Goal: Task Accomplishment & Management: Manage account settings

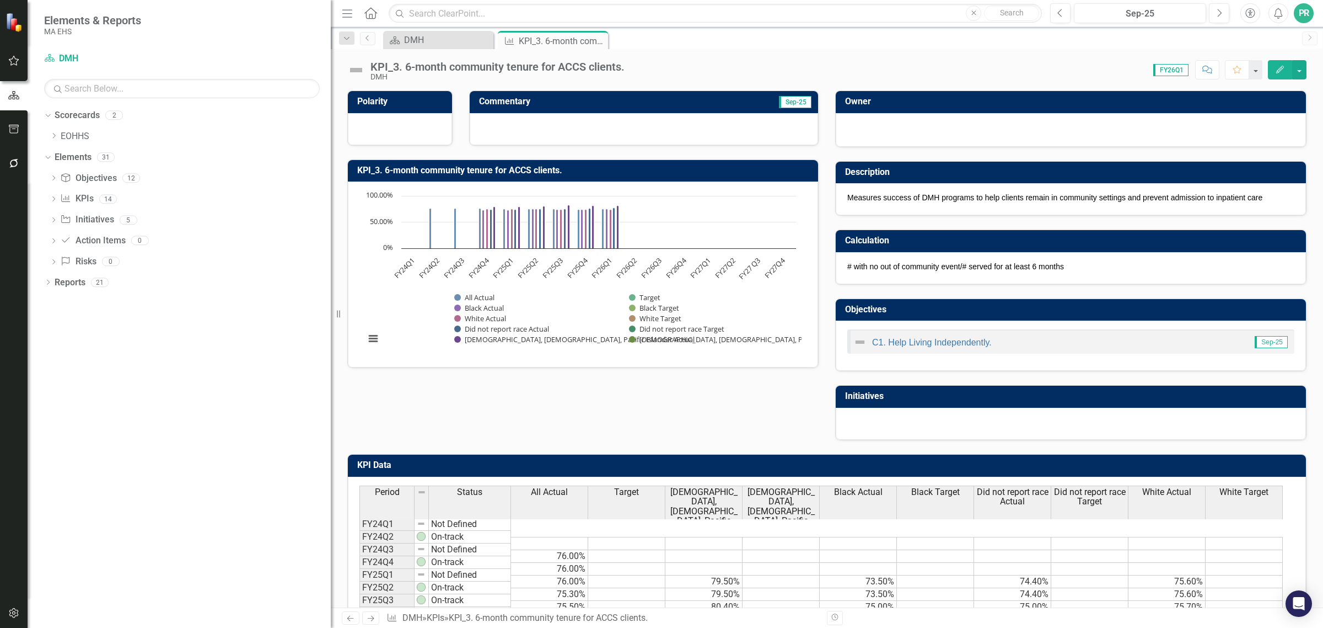
click at [260, 406] on div "Dropdown Scorecards 2 Dropdown EOHHS DMH Dropdown Elements 31 Dropdown Objectiv…" at bounding box center [179, 366] width 303 height 521
click at [597, 41] on icon "Close" at bounding box center [597, 40] width 11 height 9
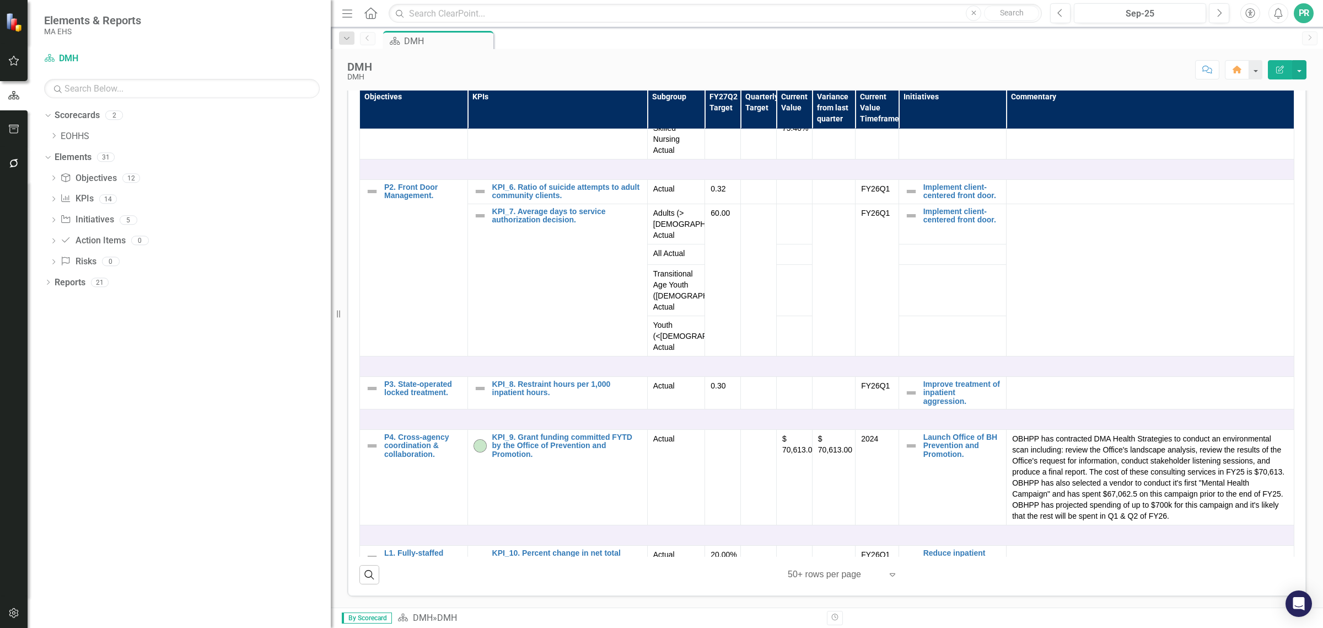
scroll to position [689, 0]
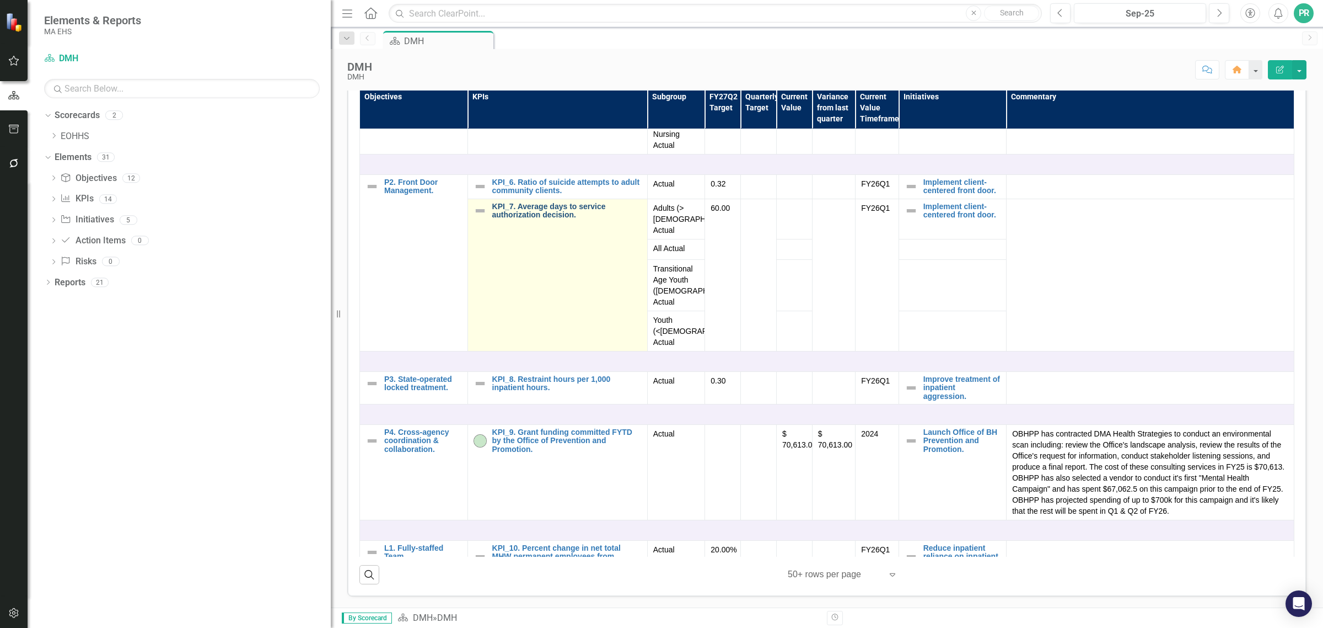
click at [538, 219] on link "KPI_7. Average days to service authorization decision." at bounding box center [566, 210] width 149 height 17
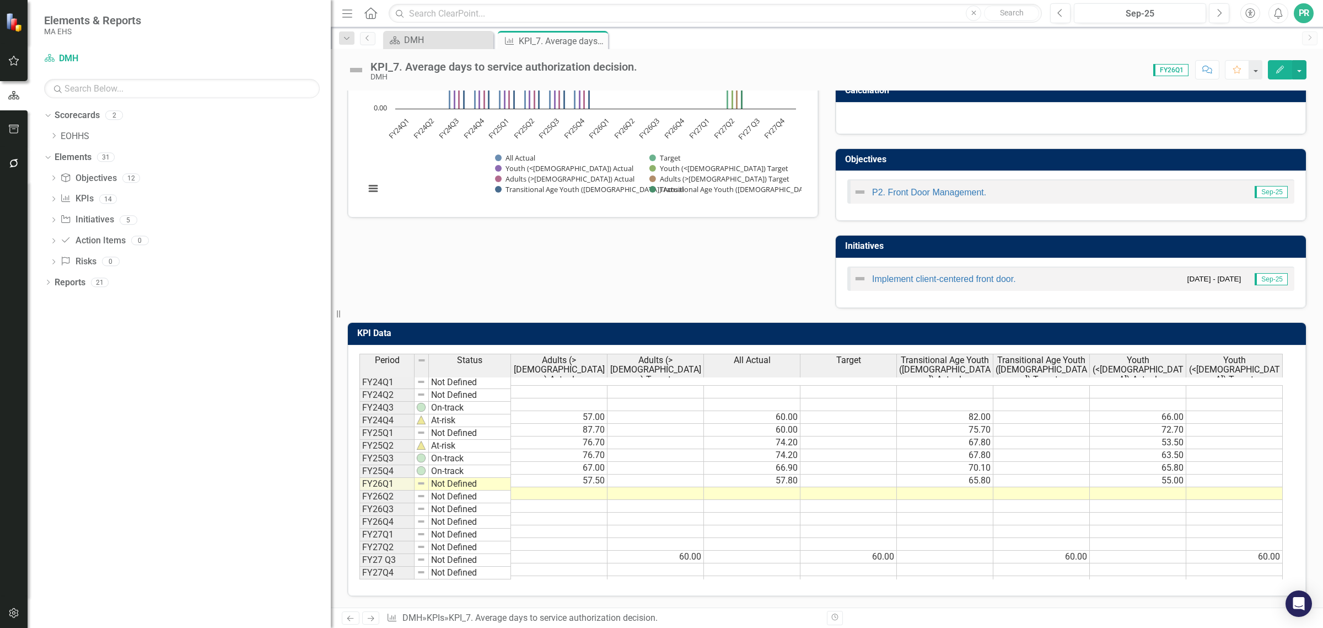
scroll to position [160, 0]
click at [577, 487] on td at bounding box center [559, 493] width 96 height 13
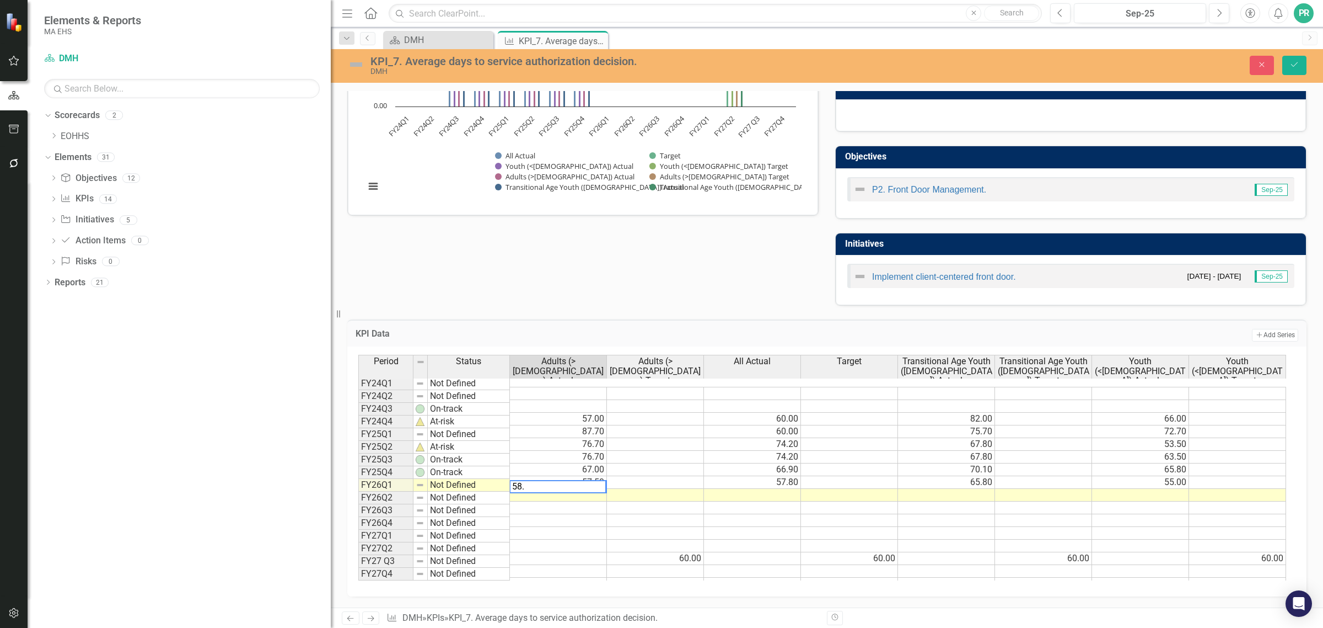
type textarea "58.7"
type textarea "56.6"
type textarea "58"
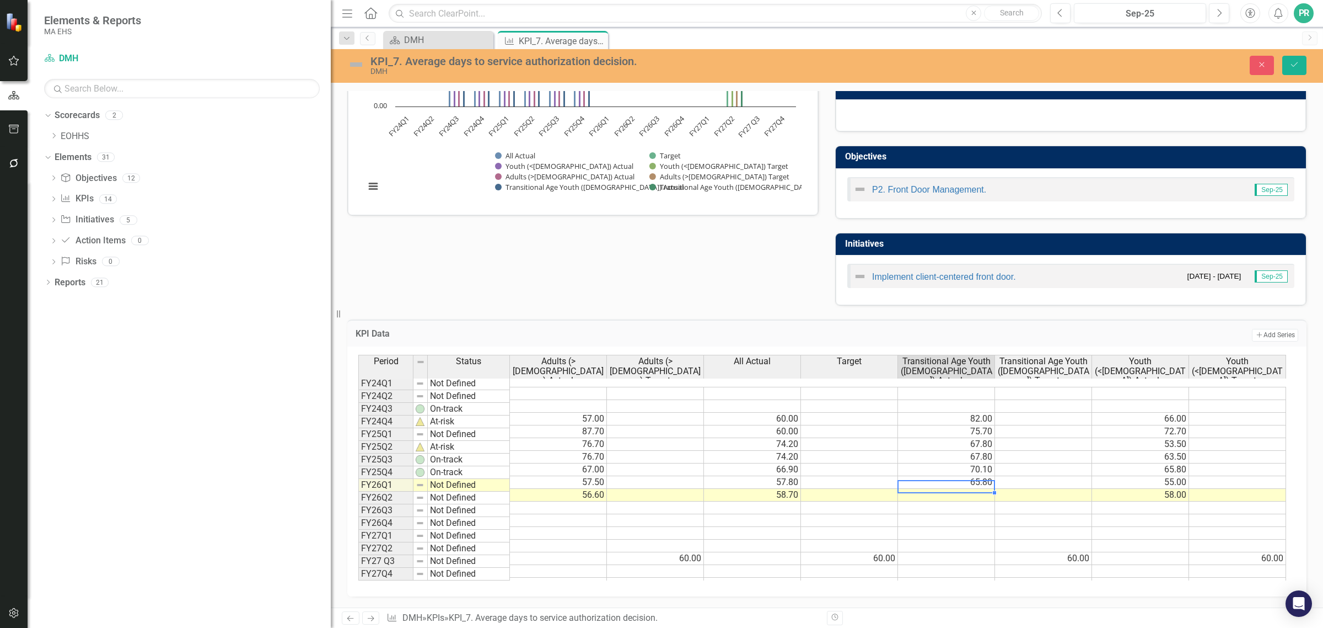
click at [951, 489] on td at bounding box center [946, 495] width 97 height 13
type textarea "67.9"
click at [1291, 72] on button "Save" at bounding box center [1295, 65] width 24 height 19
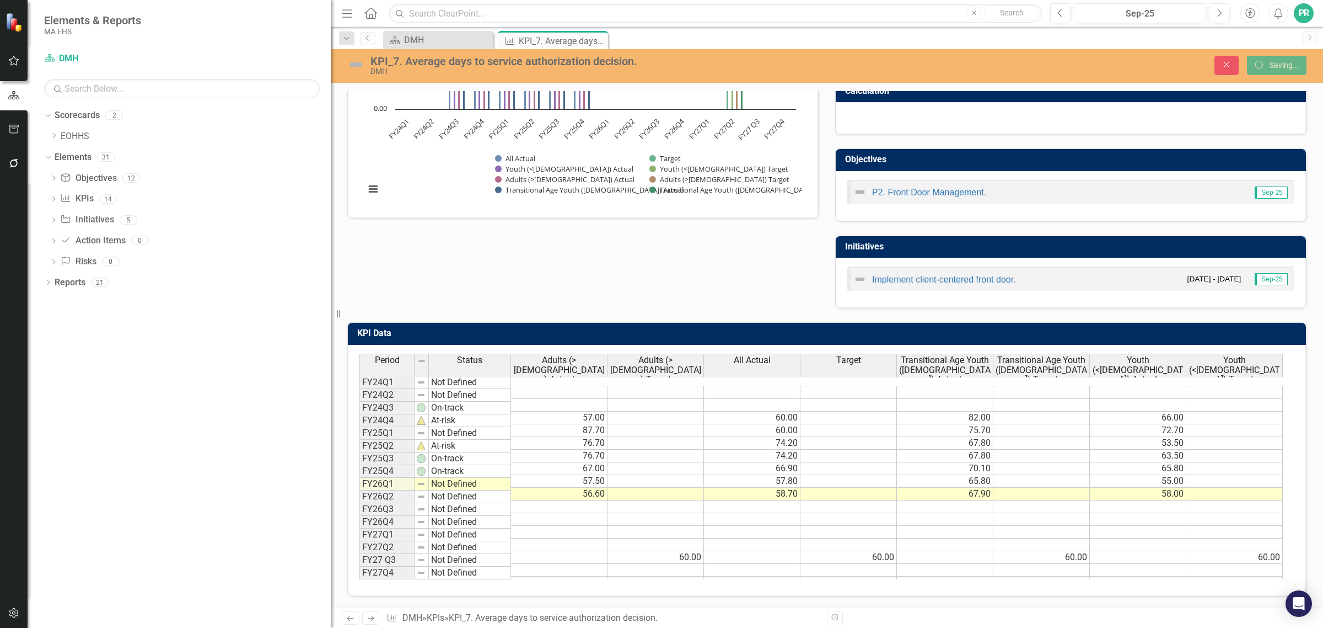
scroll to position [0, 6]
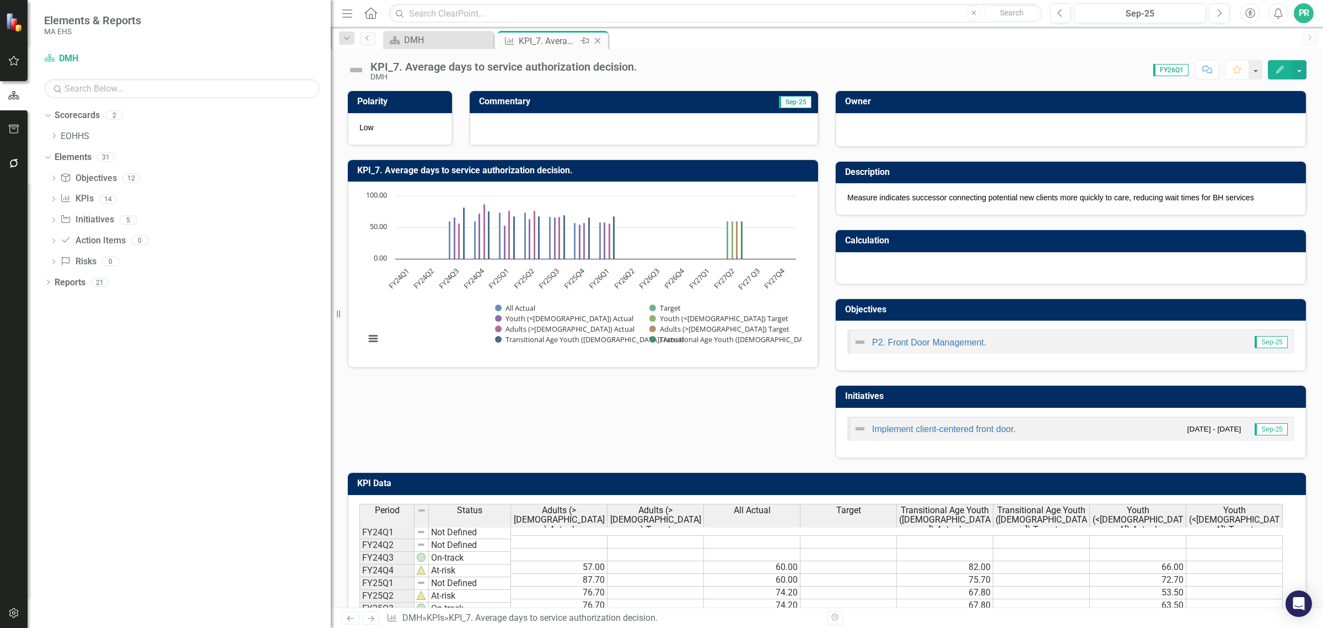
click at [599, 40] on icon "Close" at bounding box center [597, 40] width 11 height 9
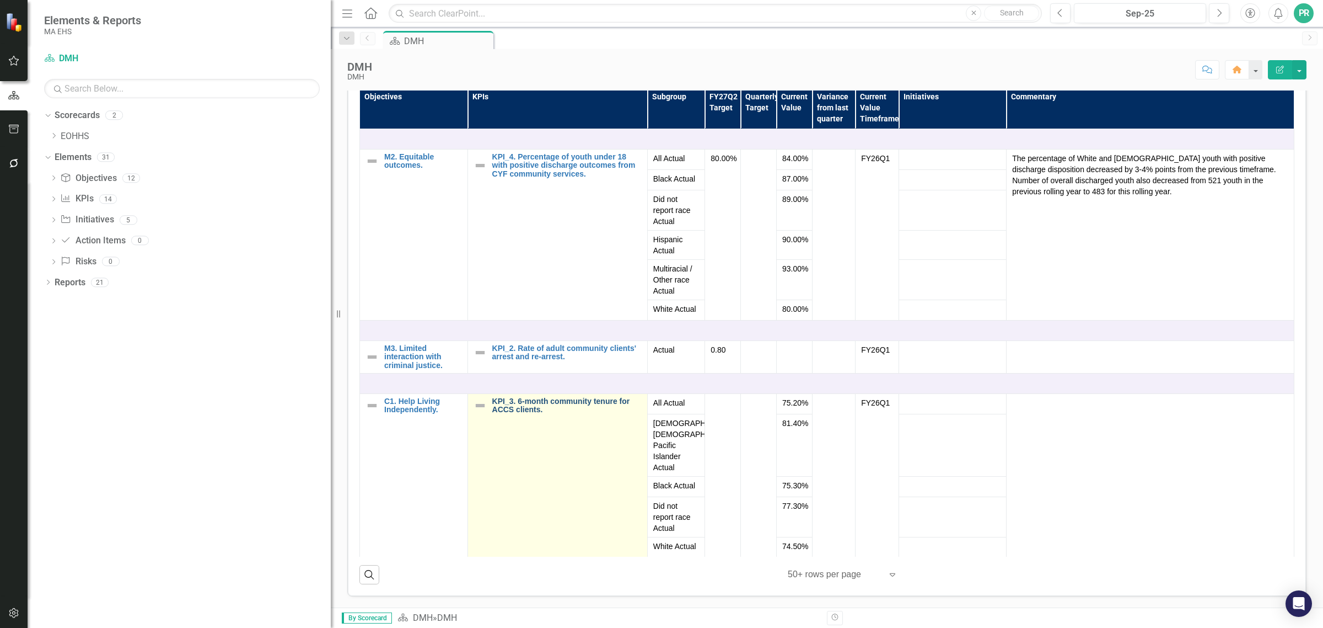
scroll to position [207, 0]
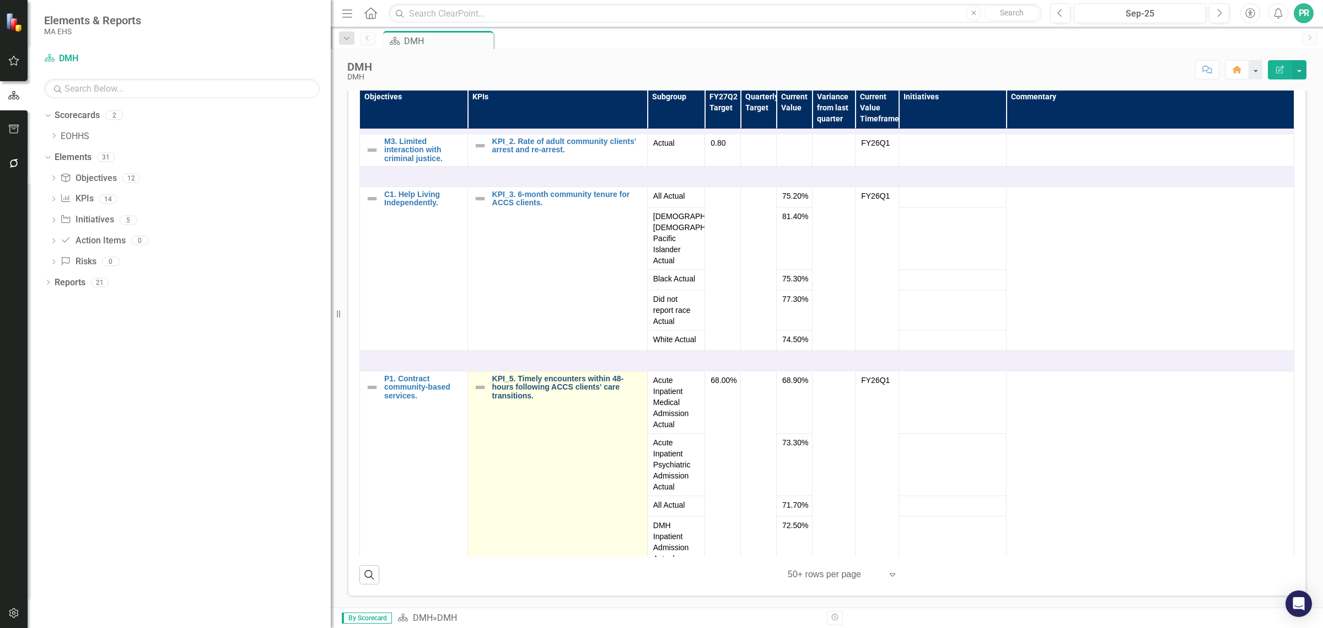
click at [568, 400] on link "KPI_5. Timely encounters within 48-hours following ACCS clients' care transitio…" at bounding box center [566, 386] width 149 height 25
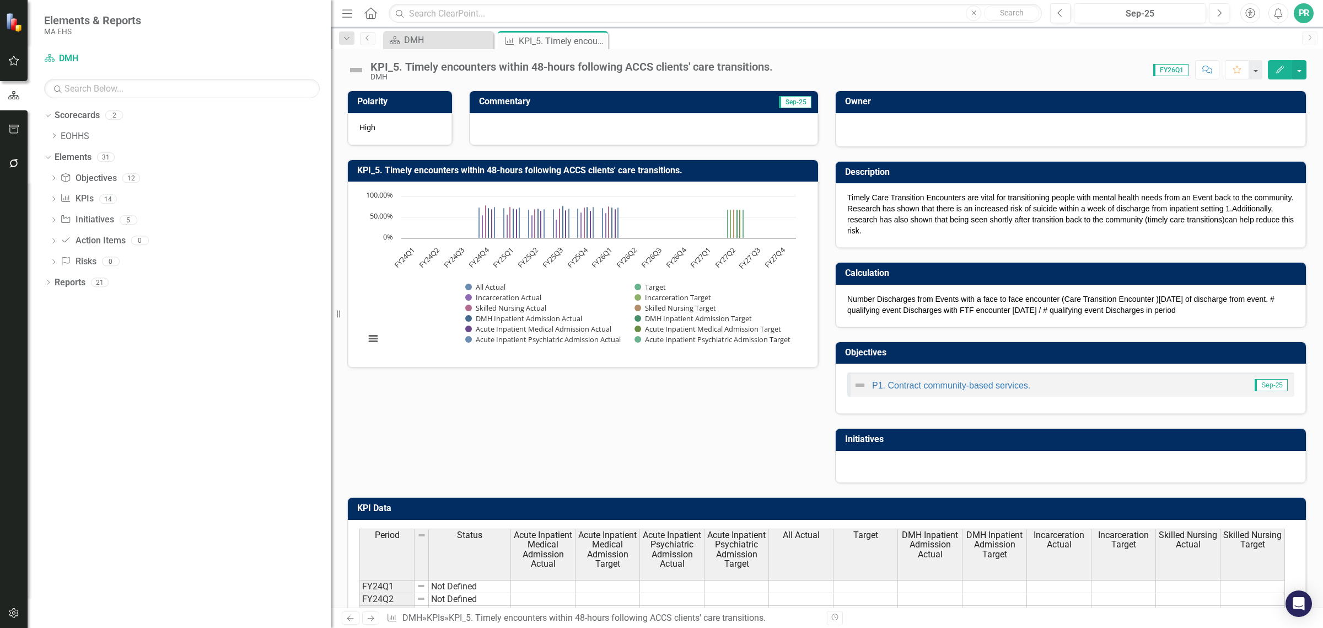
click at [564, 131] on div at bounding box center [644, 129] width 348 height 32
click at [575, 131] on div at bounding box center [644, 129] width 348 height 32
click at [582, 128] on div at bounding box center [644, 129] width 348 height 32
click at [509, 100] on h3 "Commentary" at bounding box center [579, 101] width 201 height 10
click at [554, 128] on div at bounding box center [644, 129] width 348 height 32
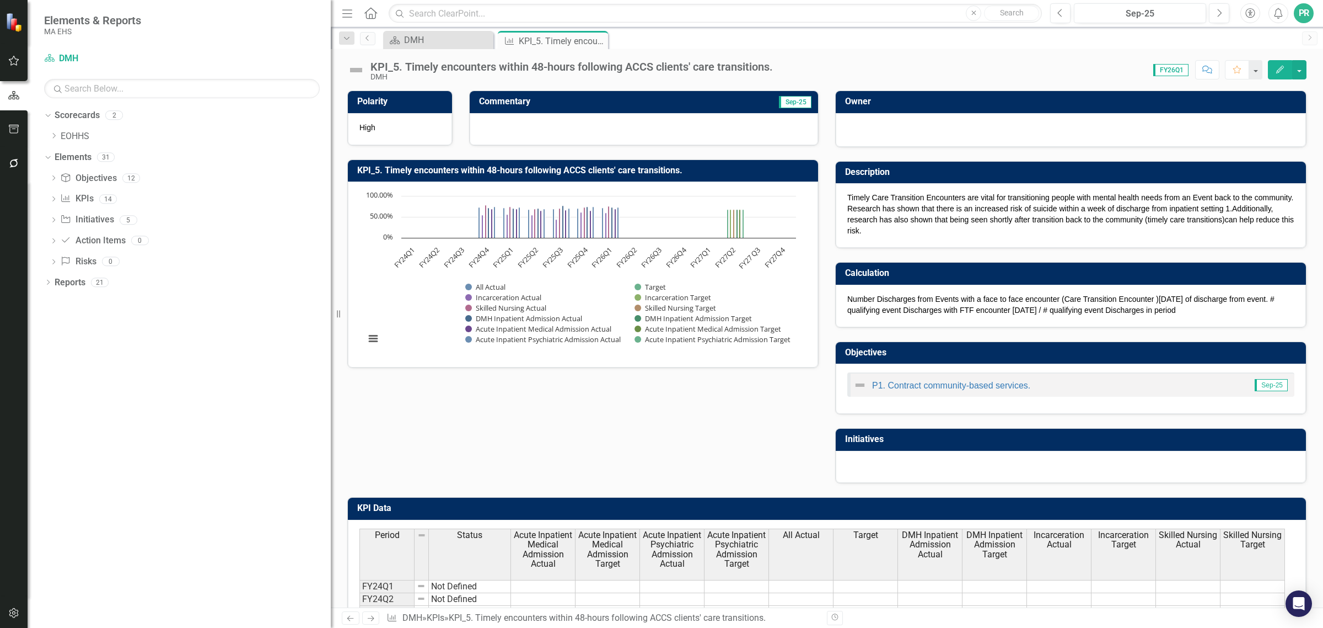
click at [795, 101] on span "Sep-25" at bounding box center [795, 102] width 33 height 12
click at [580, 126] on div at bounding box center [644, 129] width 348 height 32
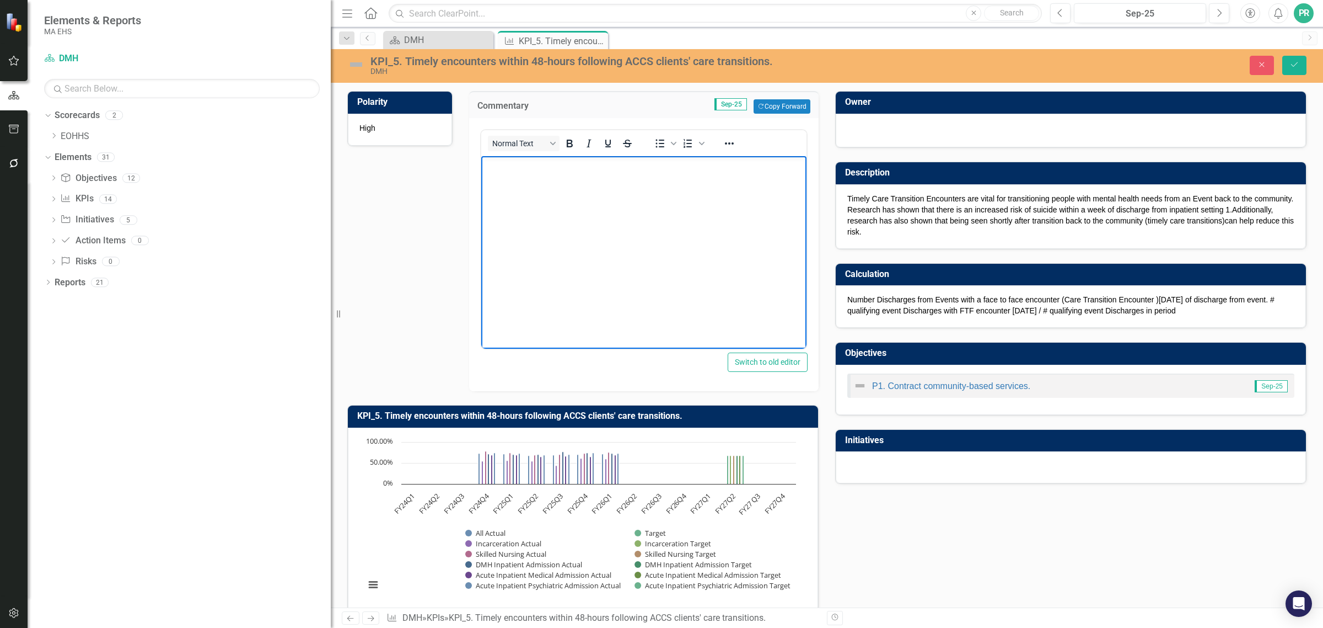
click at [518, 171] on p "Rich Text Area. Press ALT-0 for help." at bounding box center [644, 165] width 320 height 13
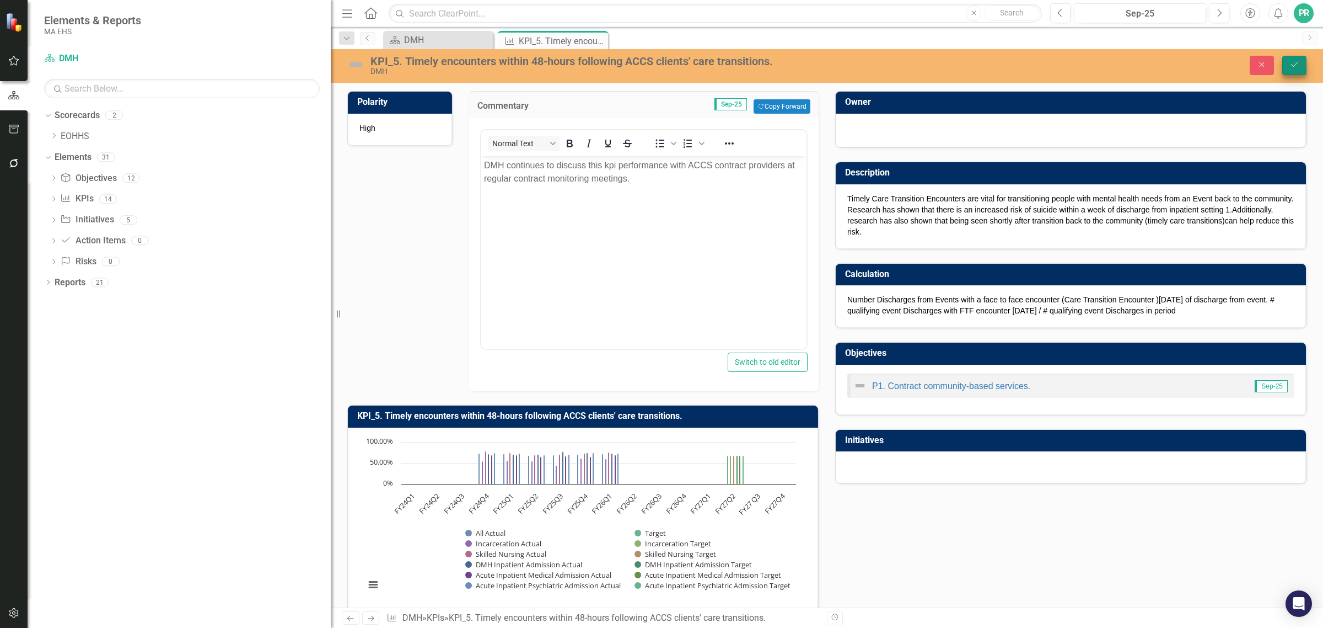
click at [1291, 67] on icon "Save" at bounding box center [1295, 65] width 10 height 8
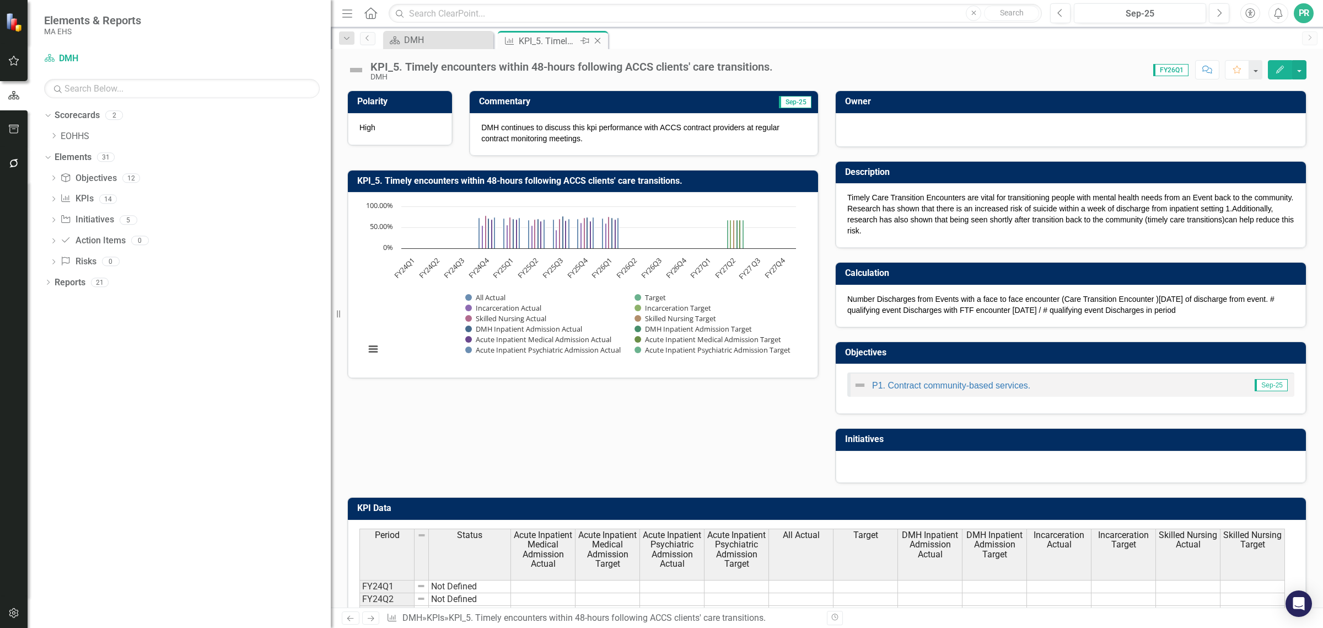
click at [599, 41] on icon "Close" at bounding box center [597, 40] width 11 height 9
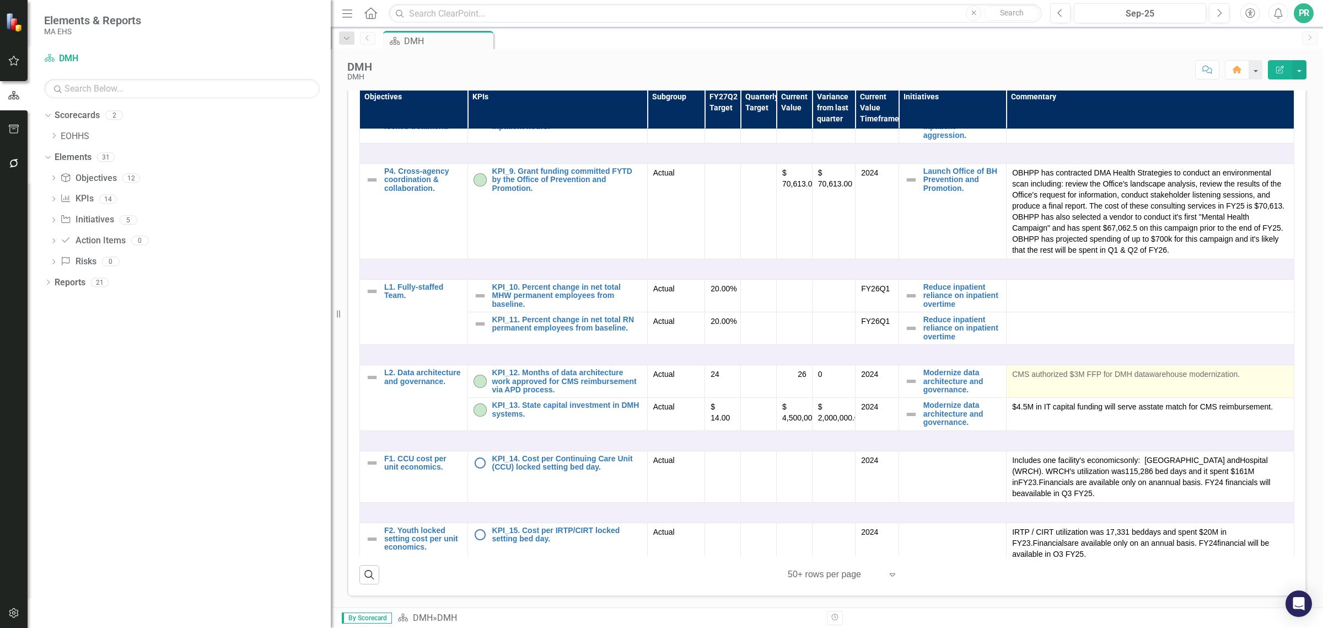
scroll to position [448, 0]
click at [1308, 12] on div "PR" at bounding box center [1304, 13] width 20 height 20
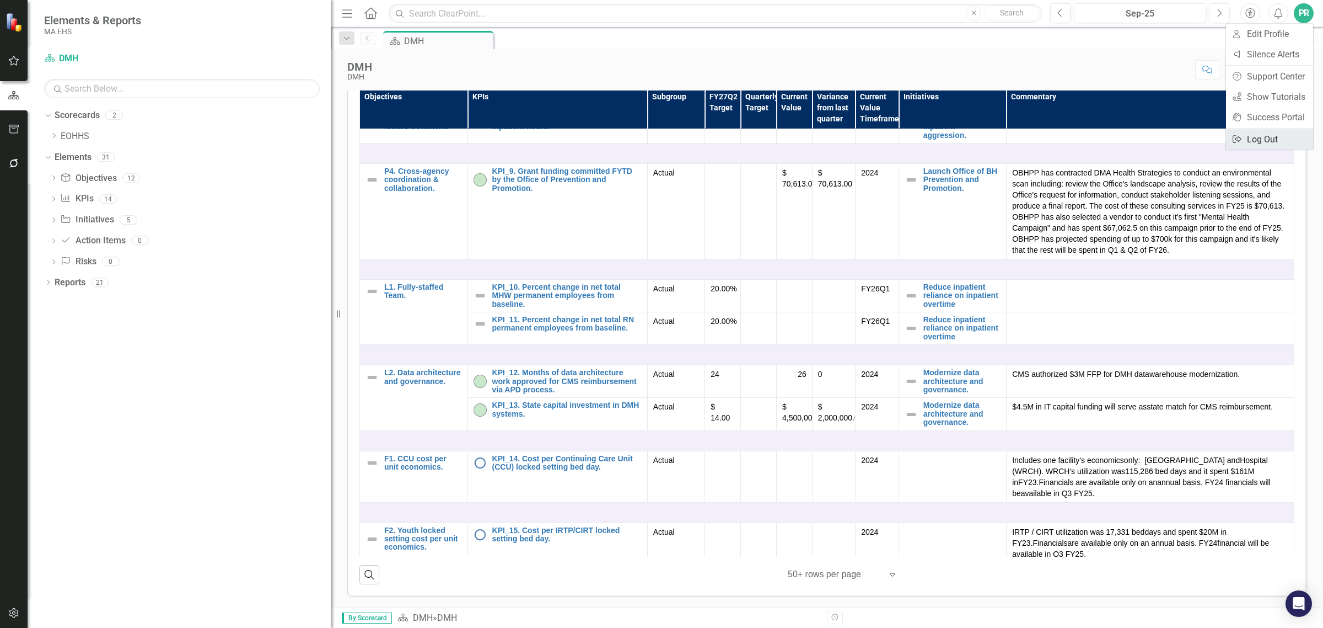
click at [1267, 139] on link "Logout Log Out" at bounding box center [1269, 139] width 87 height 20
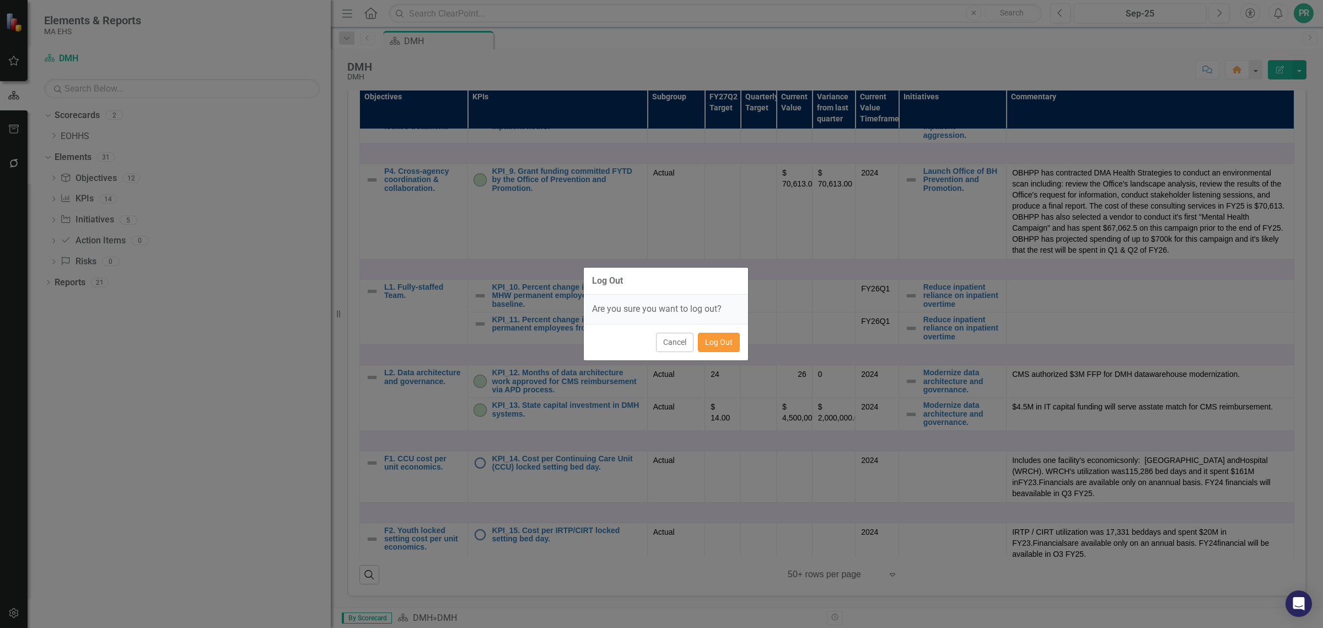
click at [721, 348] on button "Log Out" at bounding box center [719, 342] width 42 height 19
